Goal: Navigation & Orientation: Find specific page/section

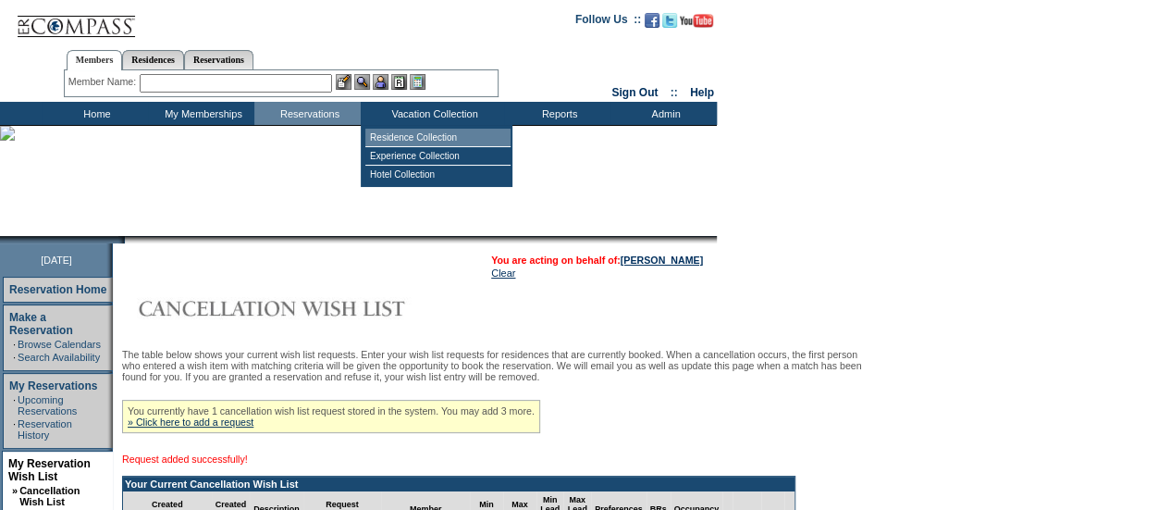
click at [440, 138] on td "Residence Collection" at bounding box center [437, 138] width 145 height 18
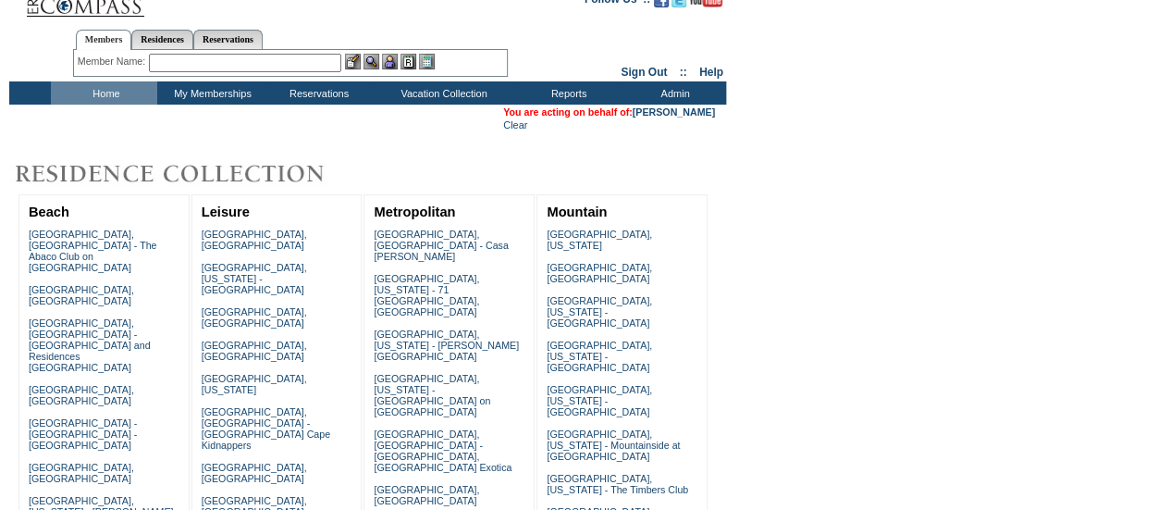
scroll to position [31, 0]
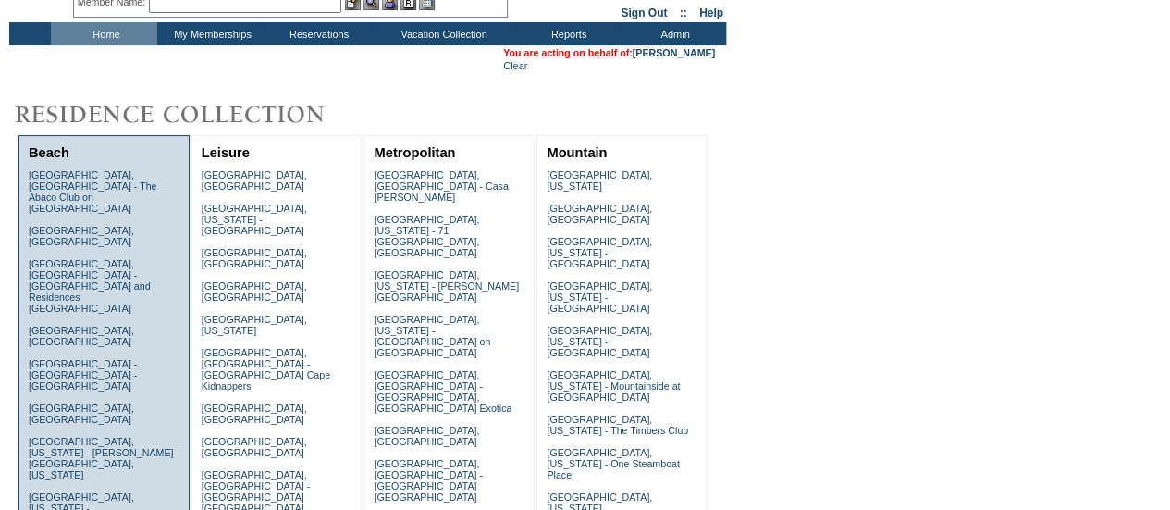
scroll to position [0, 0]
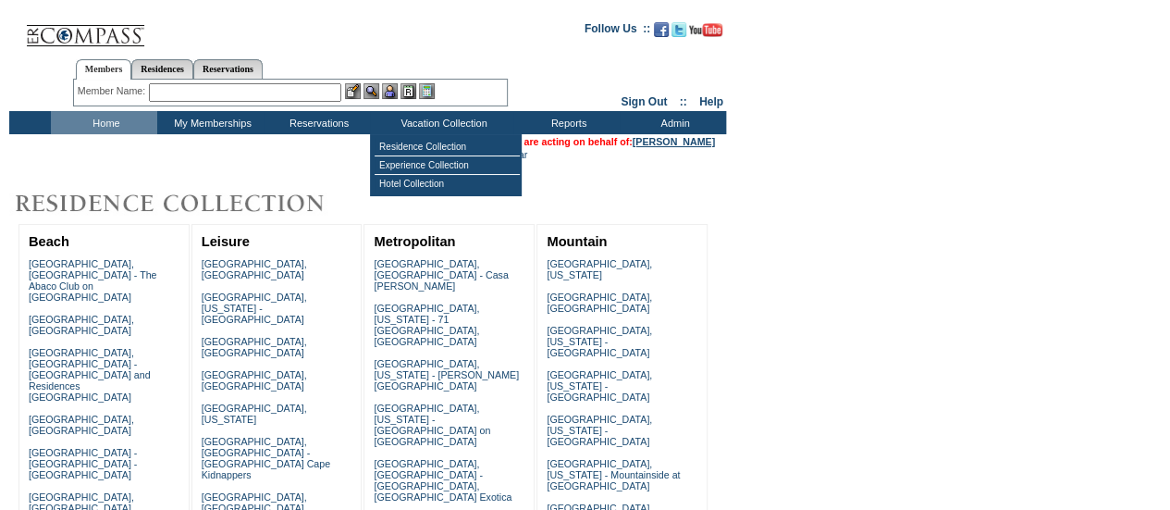
click at [674, 142] on link "[PERSON_NAME]" at bounding box center [674, 141] width 82 height 11
